Goal: Find specific page/section: Find specific page/section

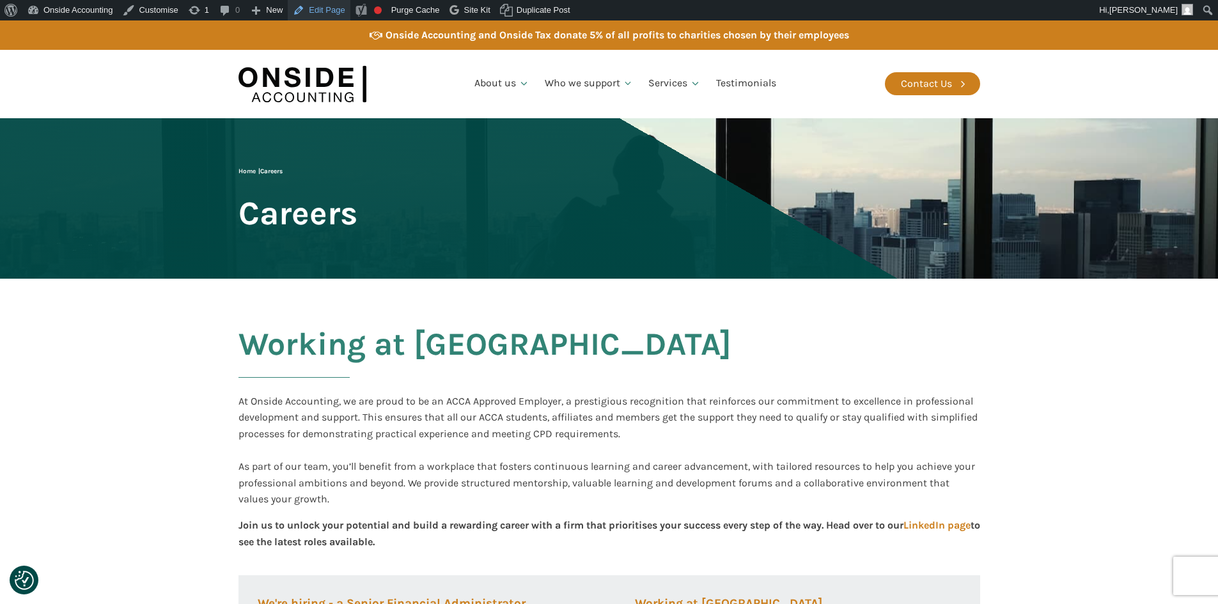
click at [317, 7] on link "Edit Page" at bounding box center [319, 10] width 62 height 20
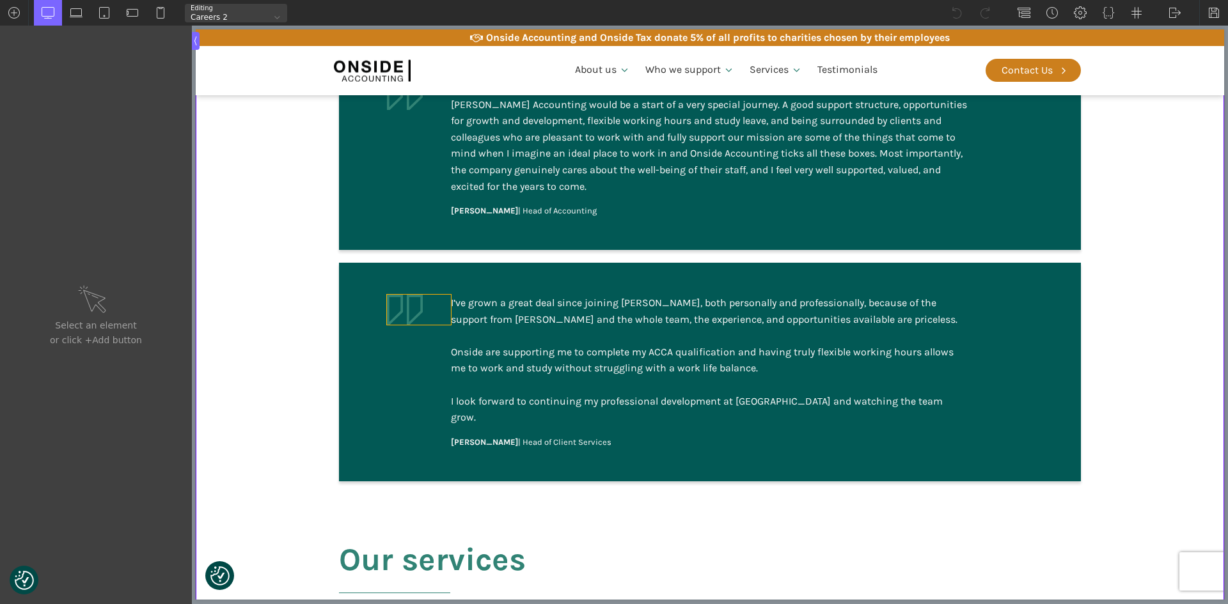
scroll to position [1279, 0]
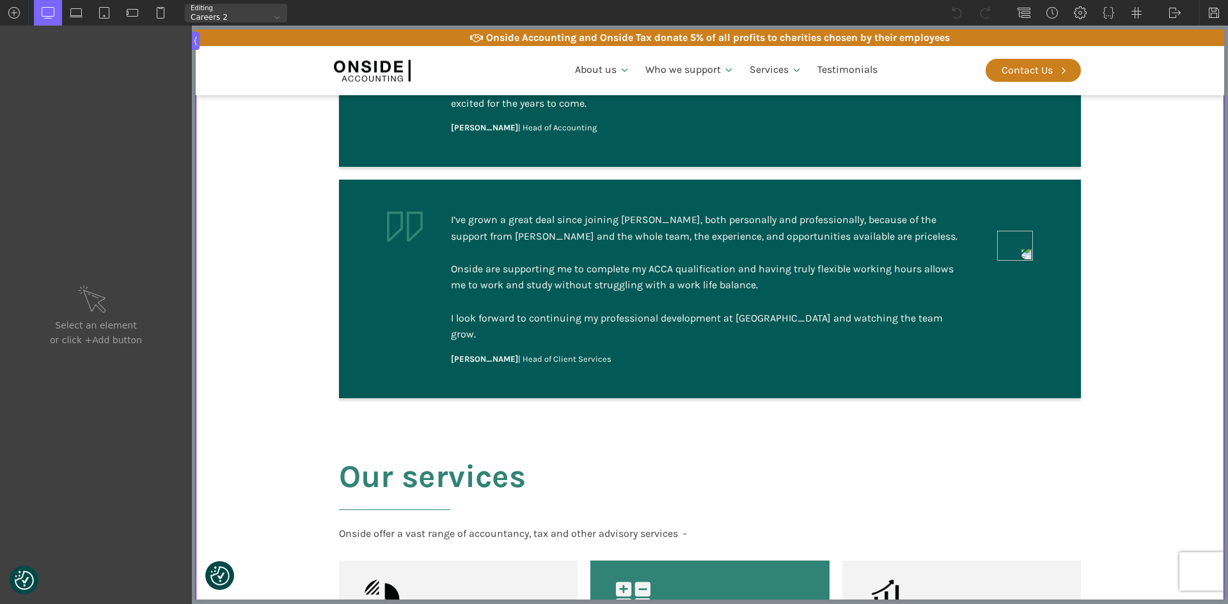
click at [273, 15] on div at bounding box center [276, 17] width 13 height 13
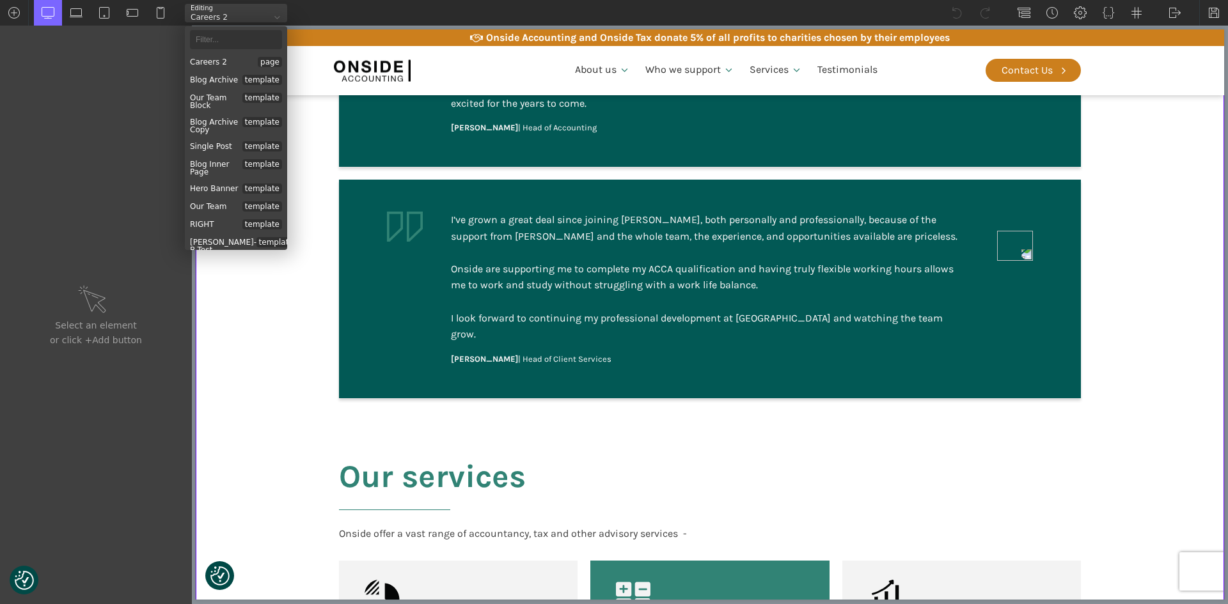
click at [258, 15] on div "Careers 2" at bounding box center [228, 17] width 86 height 8
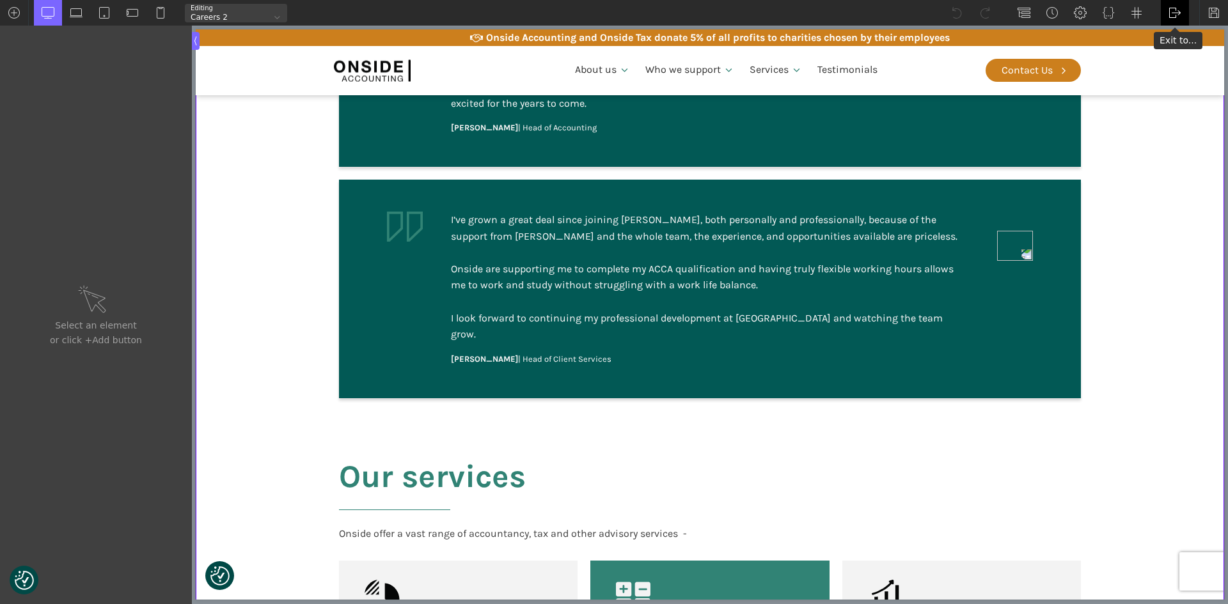
click at [1176, 18] on img at bounding box center [1174, 12] width 13 height 13
click at [1180, 34] on link "WP Admin" at bounding box center [1187, 33] width 54 height 20
